Goal: Task Accomplishment & Management: Manage account settings

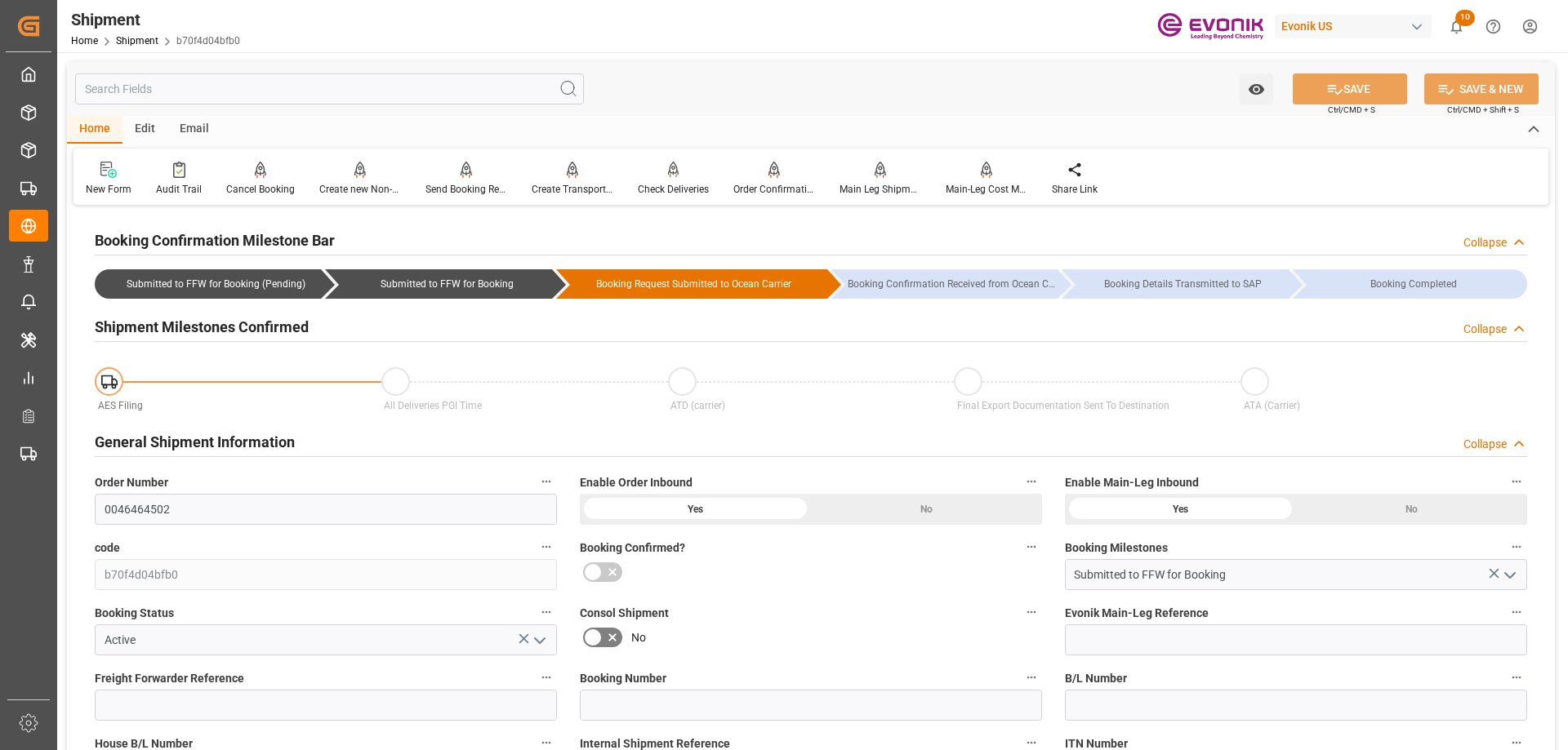
scroll to position [1402, 0]
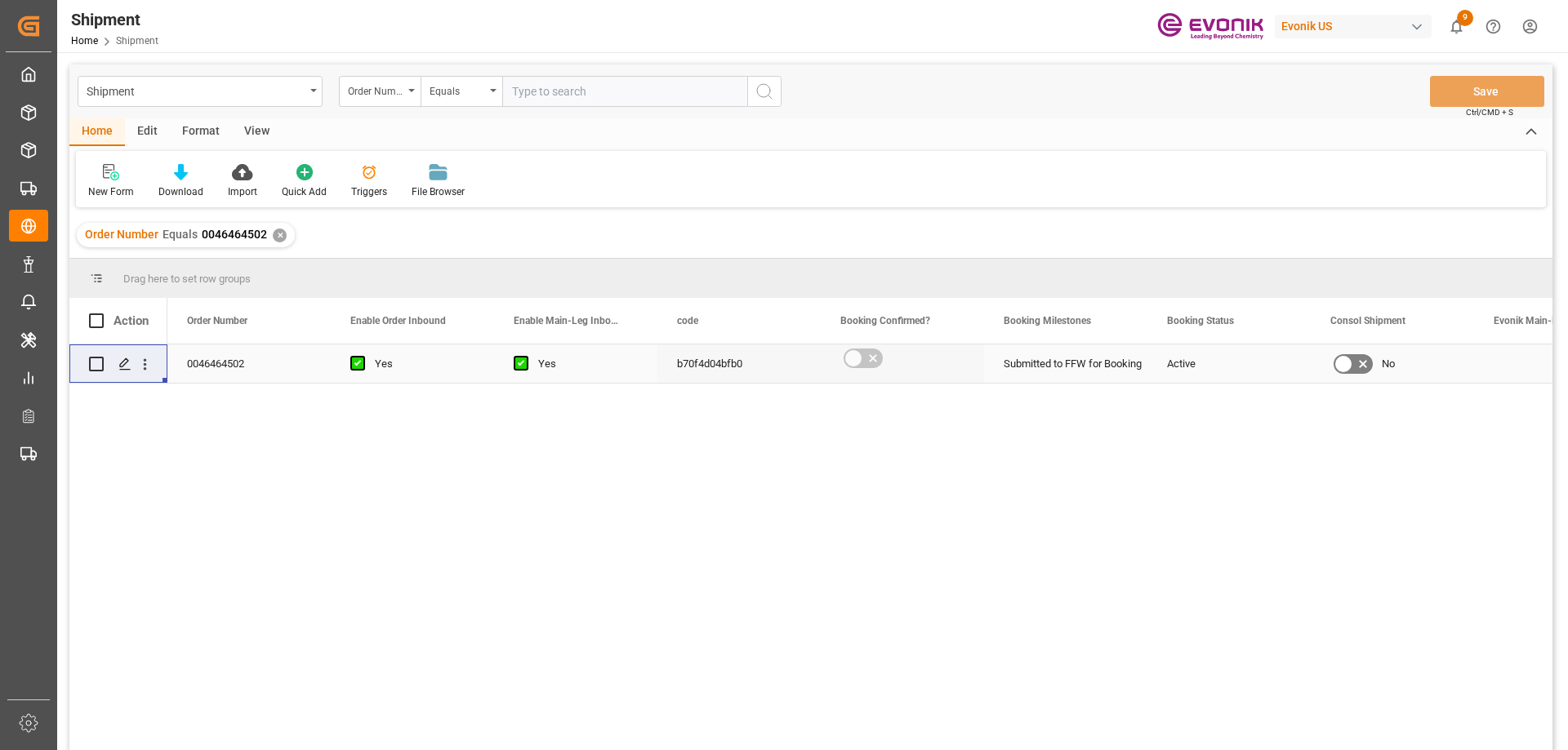
click at [588, 99] on input "text" at bounding box center [625, 91] width 245 height 31
paste input "46466103"
type input "46466103"
click at [250, 80] on div "Shipment" at bounding box center [195, 89] width 218 height 20
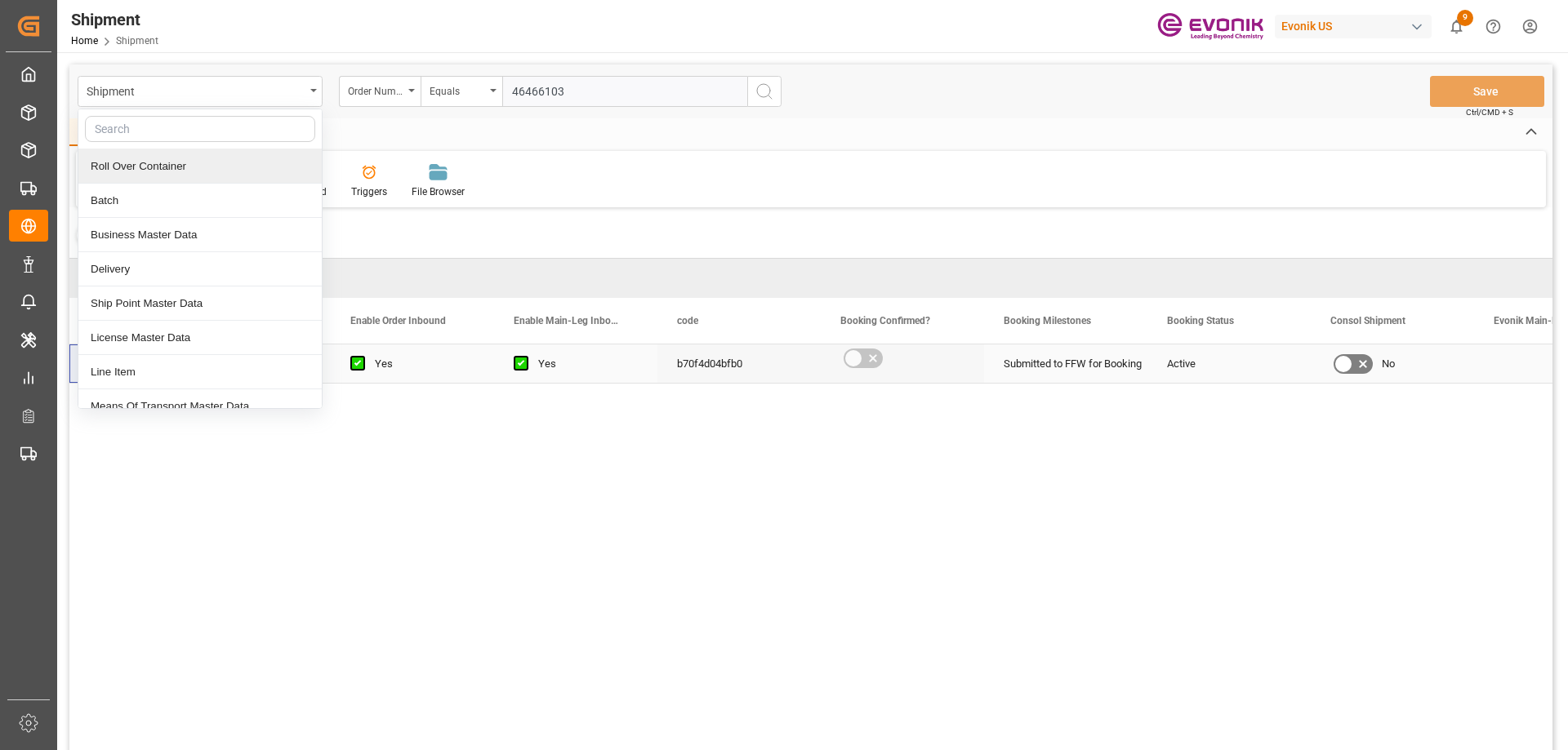
click at [201, 134] on input "text" at bounding box center [201, 129] width 230 height 26
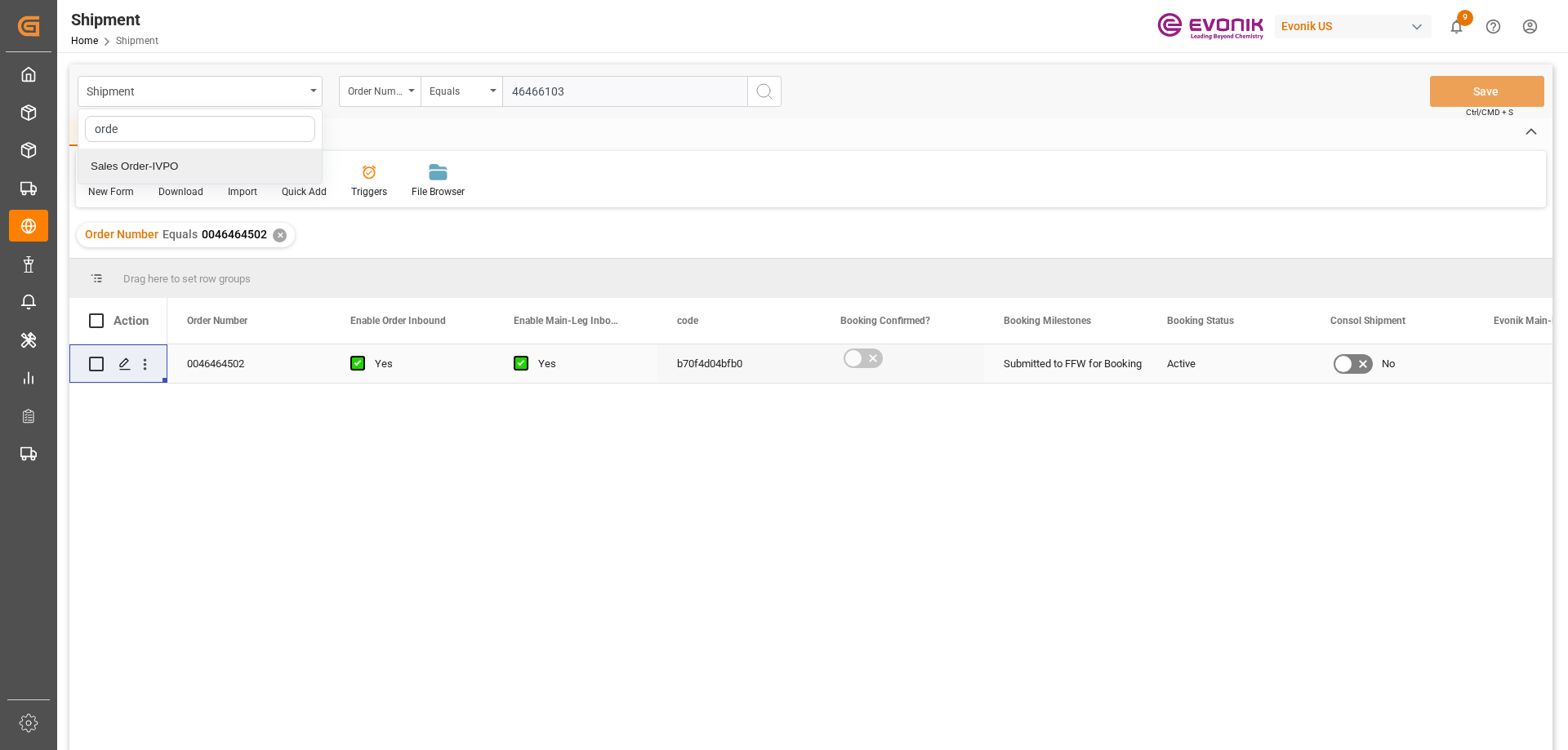
type input "order"
click at [159, 162] on div "Sales Order-IVPO" at bounding box center [201, 167] width 244 height 35
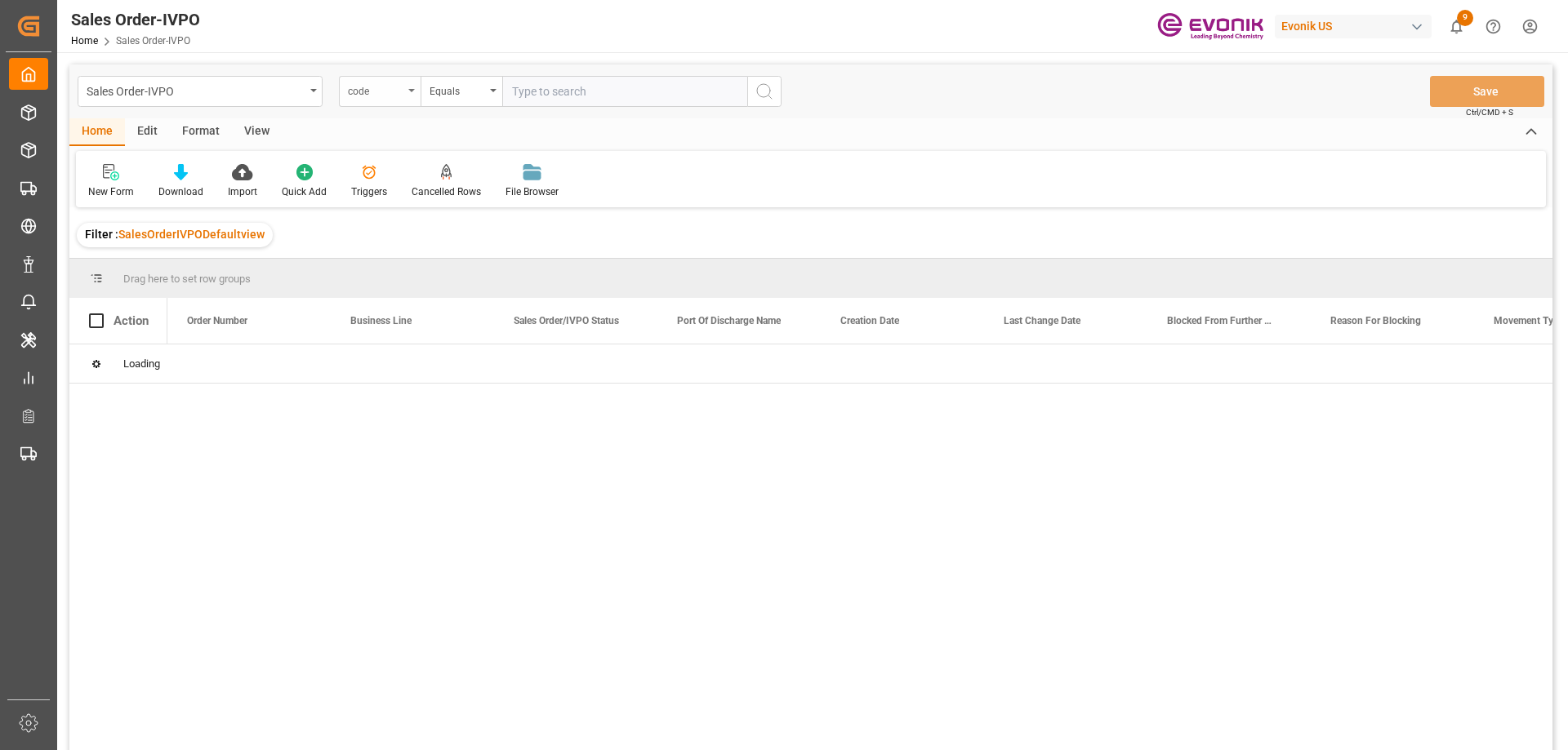
click at [395, 94] on div "code" at bounding box center [376, 89] width 56 height 19
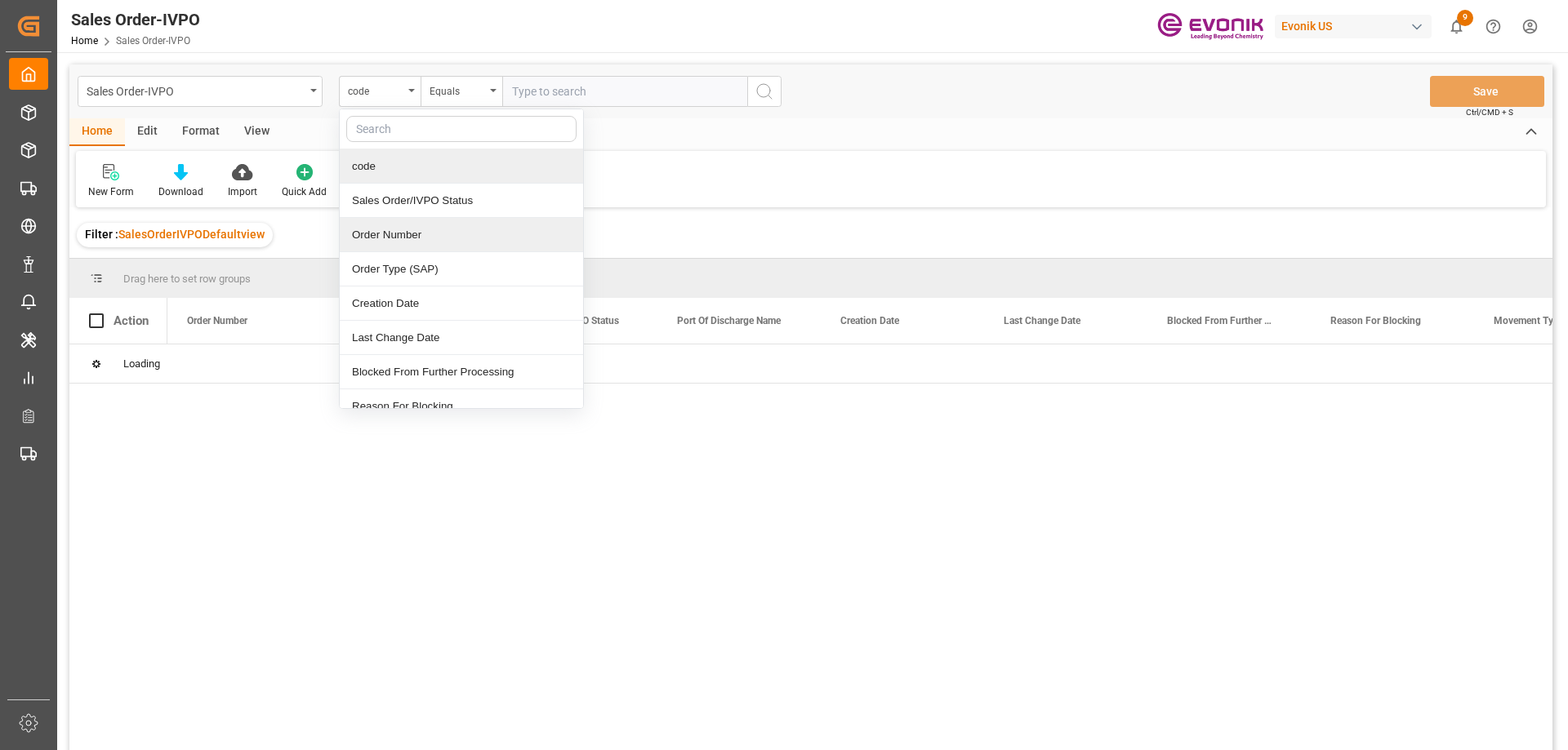
click at [387, 226] on div "Order Number" at bounding box center [462, 235] width 244 height 35
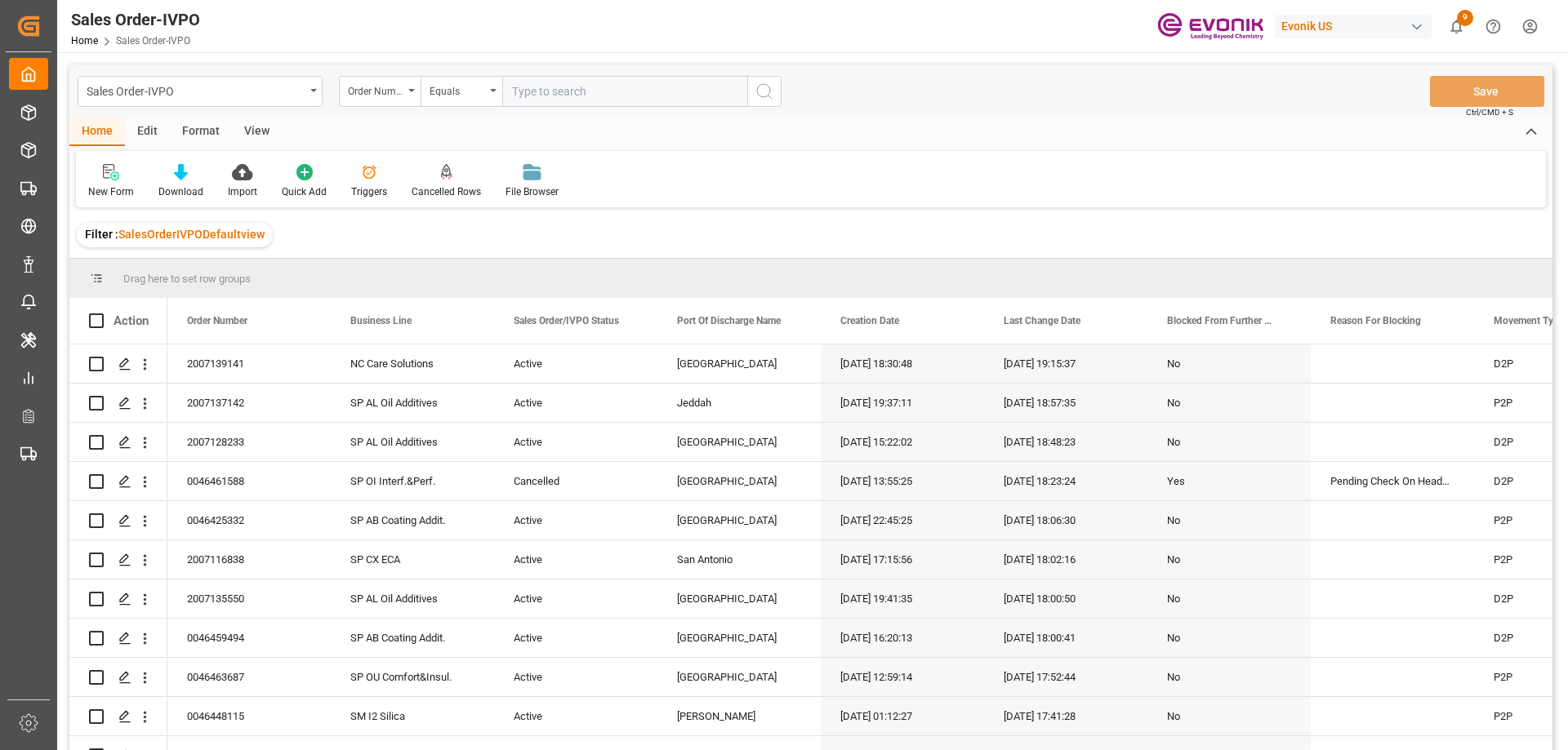
click at [535, 89] on input "text" at bounding box center [625, 91] width 245 height 31
paste input "46466103"
type input "0046466103"
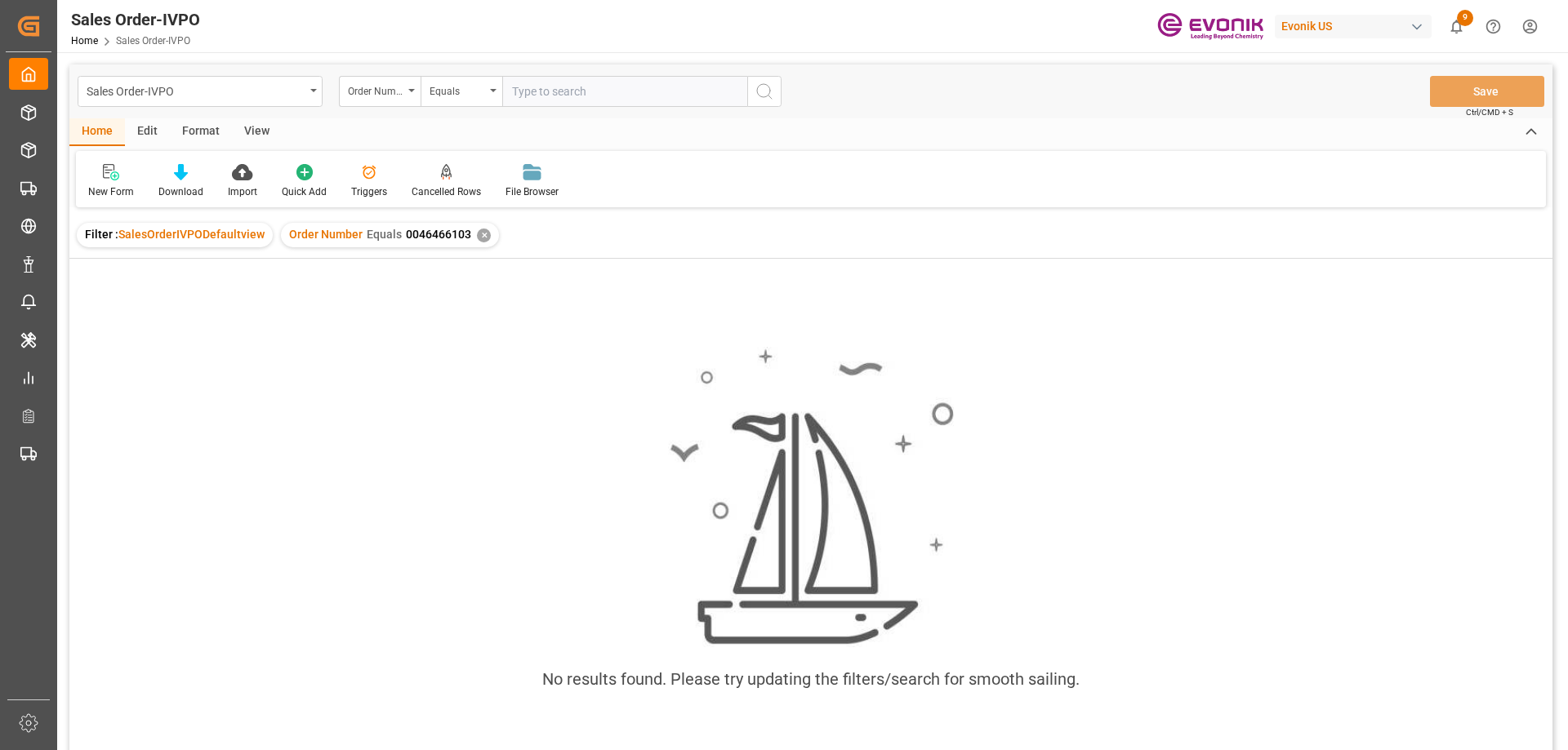
click at [1531, 19] on html "Created by potrace 1.15, written by Peter Selinger 2001-2017 Created by potrace…" at bounding box center [784, 375] width 1568 height 750
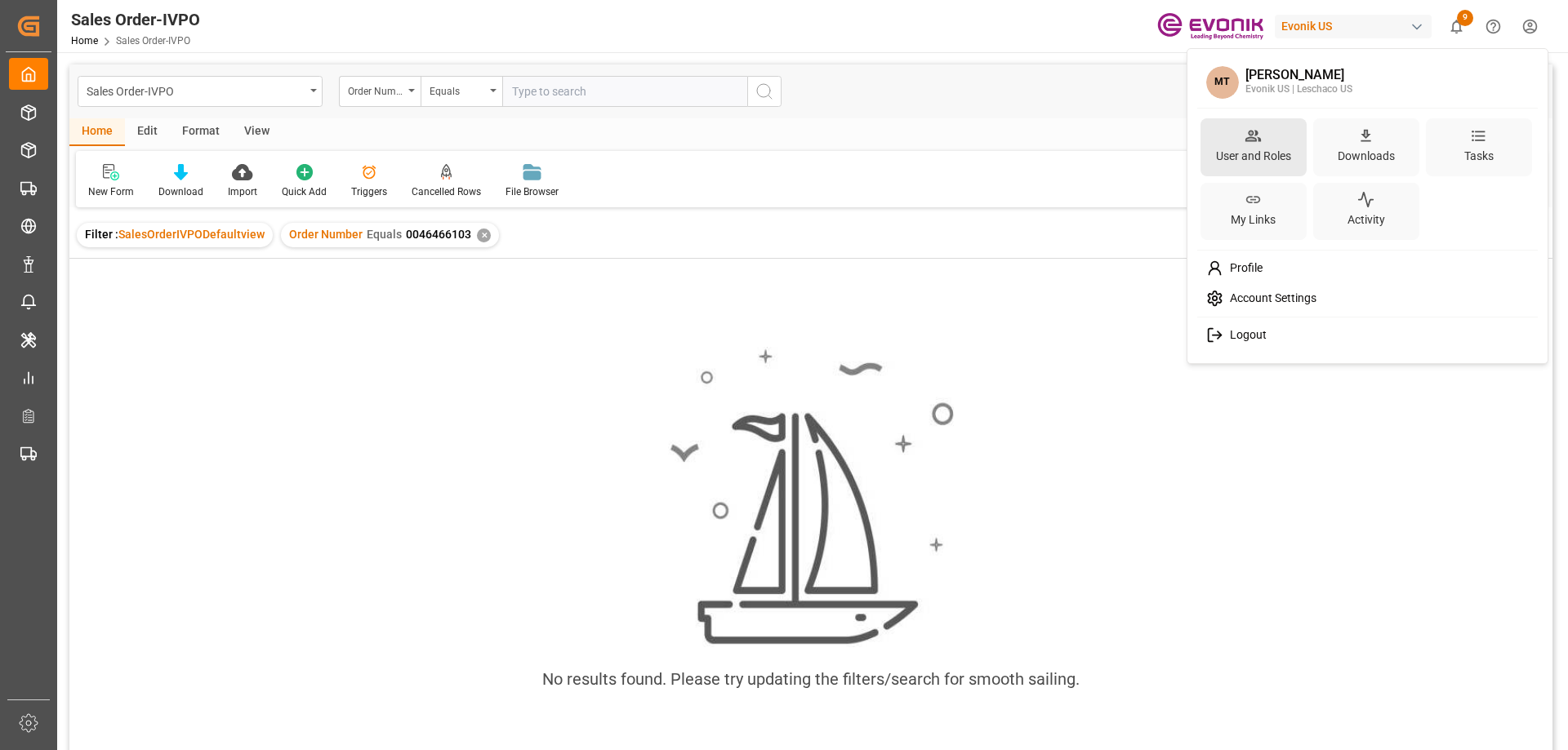
click at [1265, 154] on div "User and Roles" at bounding box center [1253, 156] width 82 height 24
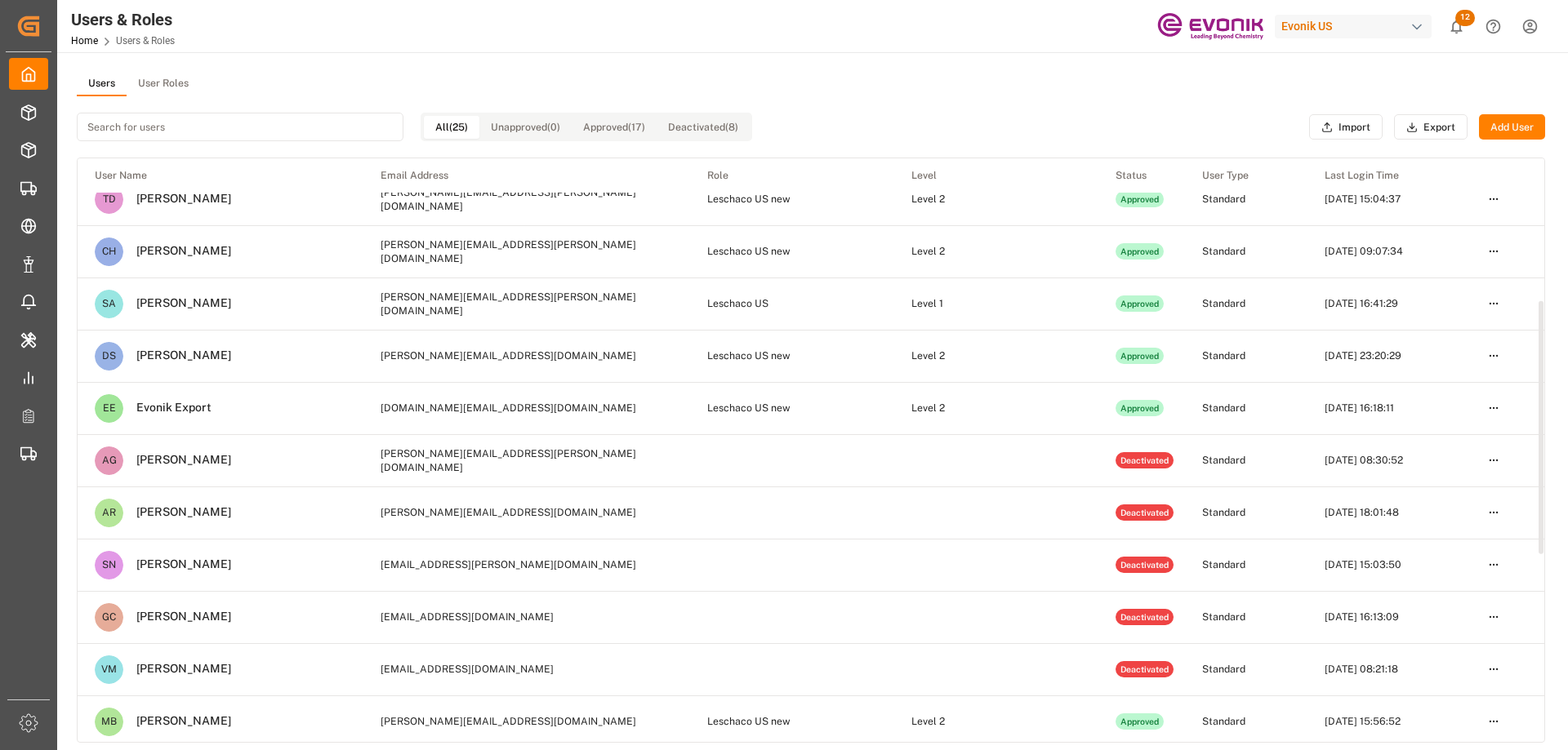
scroll to position [326, 0]
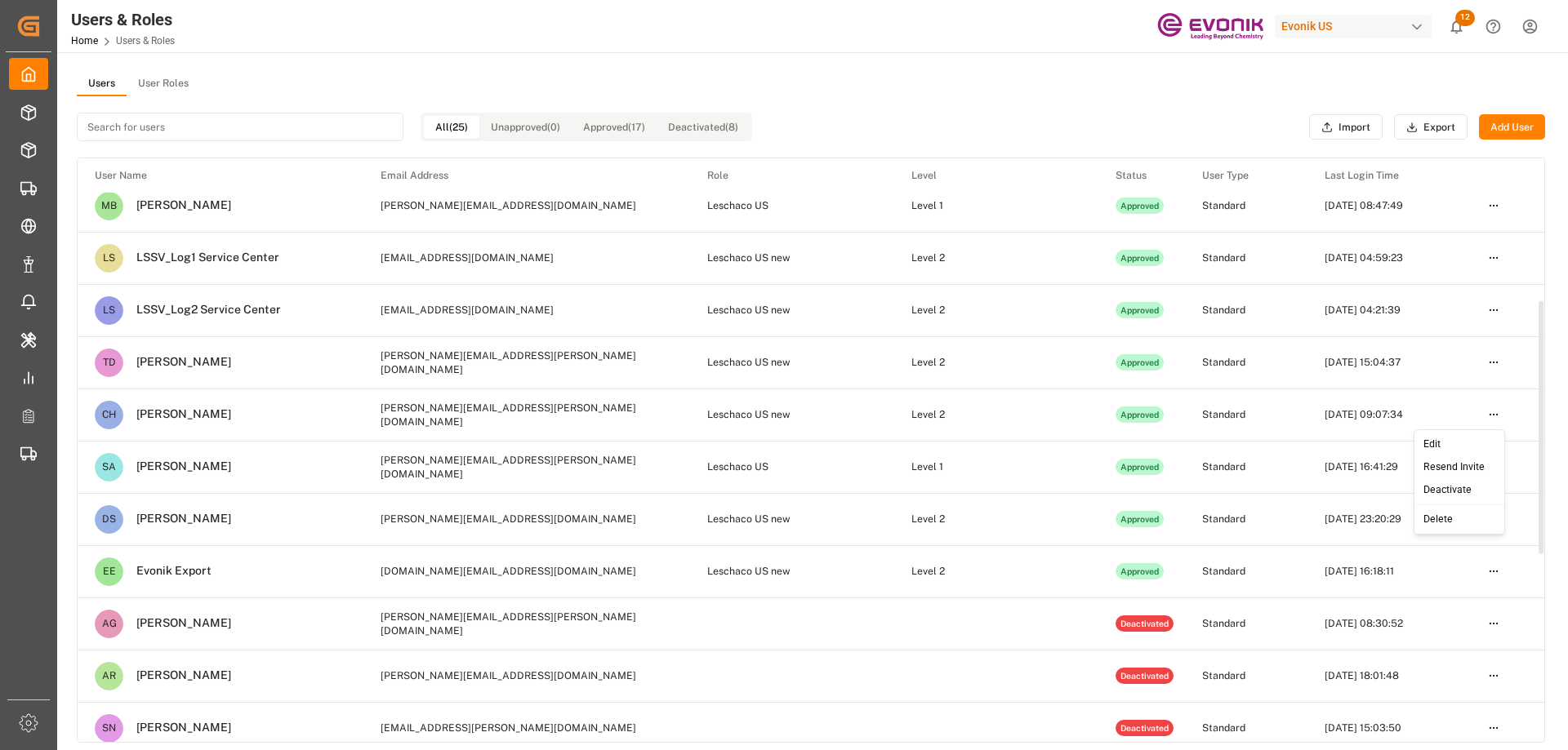
click at [1491, 417] on html "Created by potrace 1.15, written by Peter Selinger 2001-2017 Created by potrace…" at bounding box center [784, 375] width 1568 height 750
click at [1441, 484] on div "Deactivate" at bounding box center [1461, 491] width 84 height 23
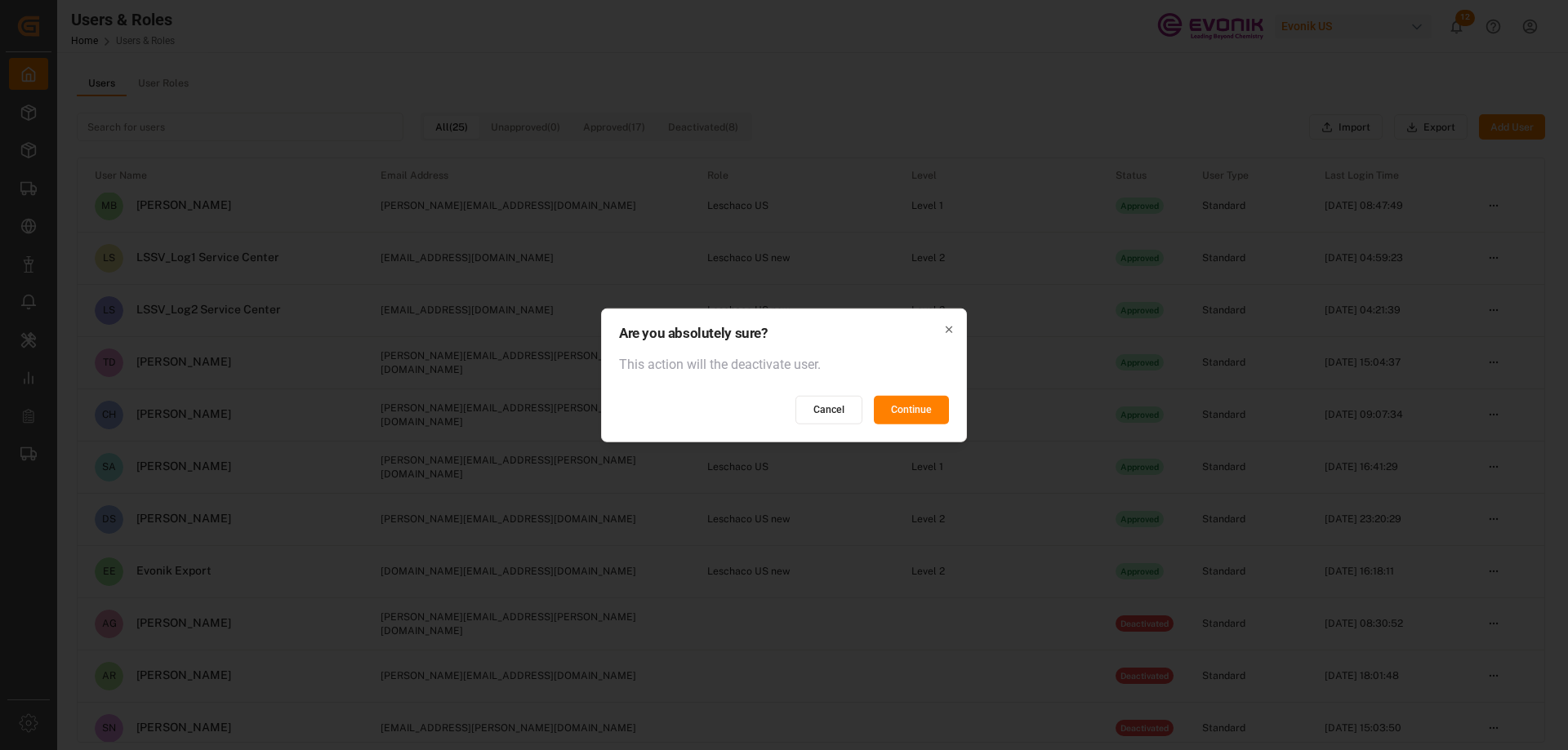
click at [914, 413] on button "Continue" at bounding box center [912, 410] width 75 height 29
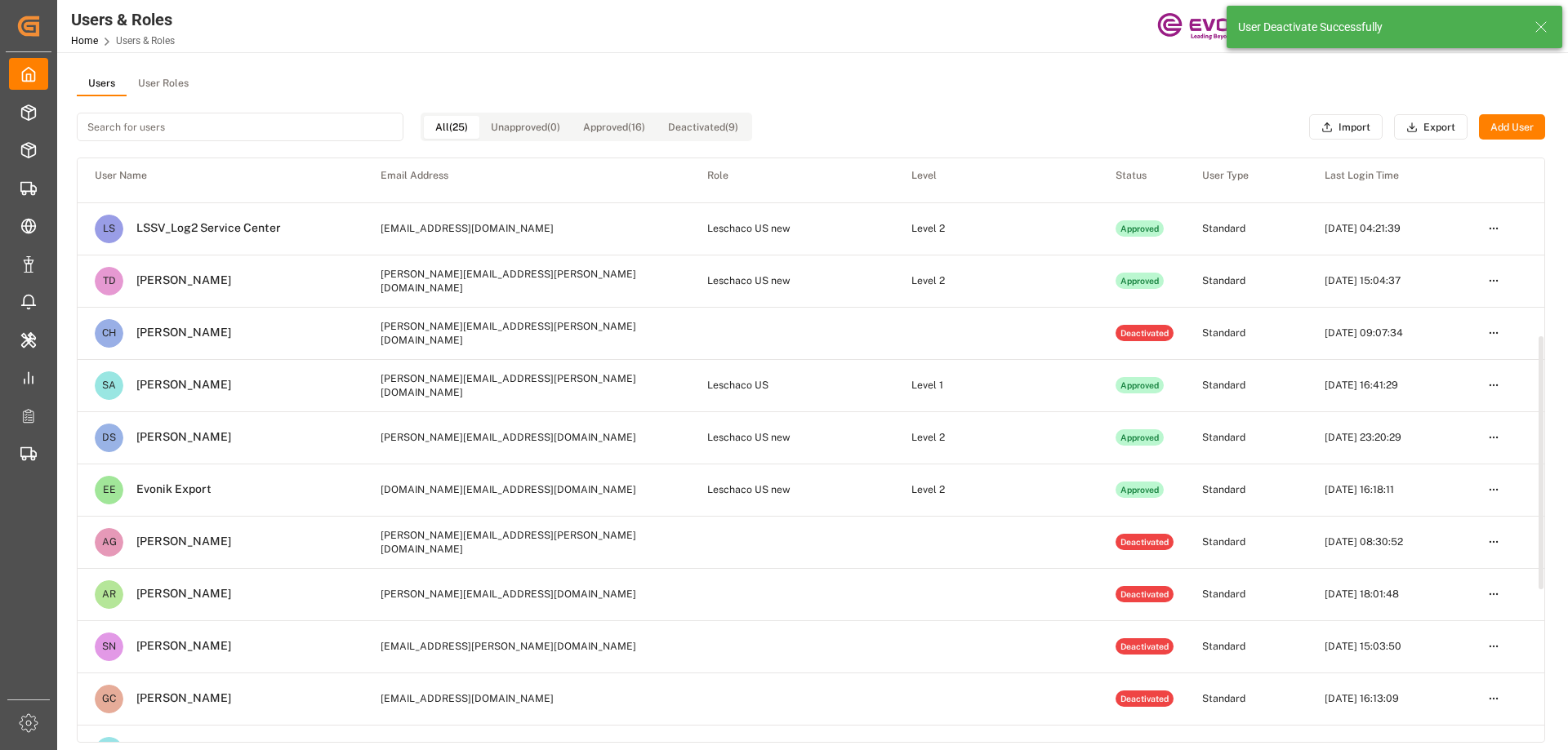
scroll to position [0, 0]
